Goal: Task Accomplishment & Management: Complete application form

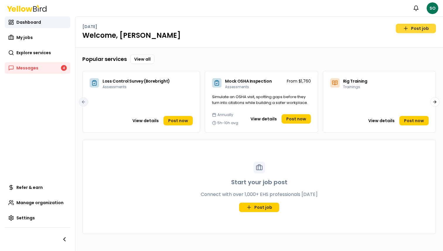
click at [415, 30] on link "Post job" at bounding box center [416, 28] width 40 height 9
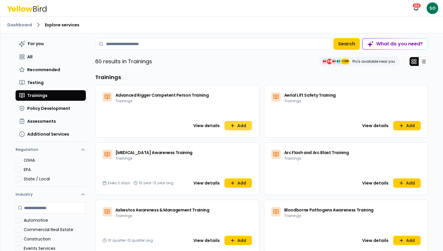
click at [243, 125] on button "Add" at bounding box center [238, 125] width 28 height 9
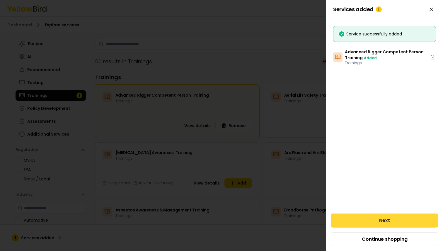
click at [380, 217] on button "Next" at bounding box center [385, 221] width 108 height 14
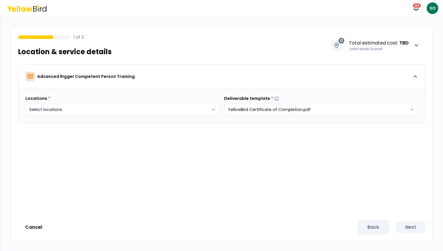
click at [69, 114] on body "Notifications 184 SO 1 of 2 Location & service details 0 Total estimated cost :…" at bounding box center [221, 147] width 443 height 295
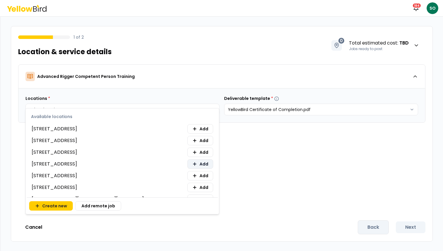
click at [201, 165] on span "Add" at bounding box center [204, 164] width 9 height 6
